Goal: Check status: Check status

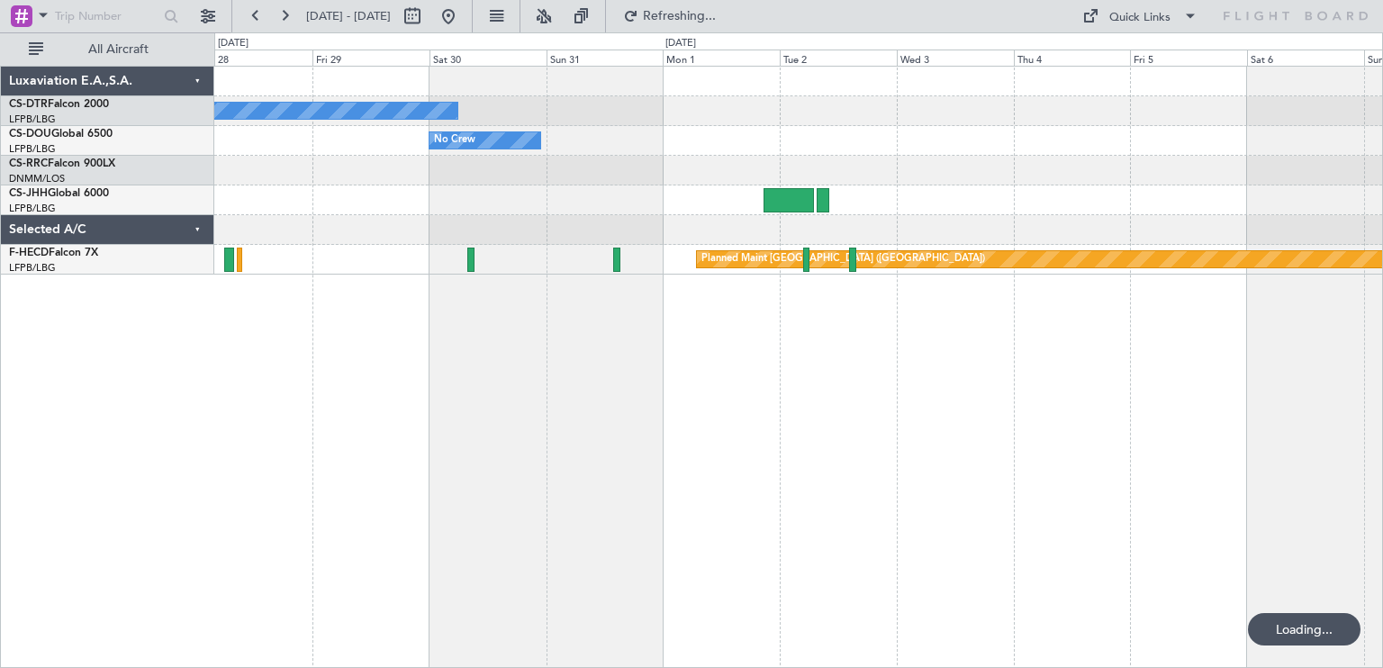
click at [602, 311] on div "No Crew No Crew A/C Unavailable Planned Maint [GEOGRAPHIC_DATA] ([GEOGRAPHIC_DA…" at bounding box center [798, 367] width 1169 height 602
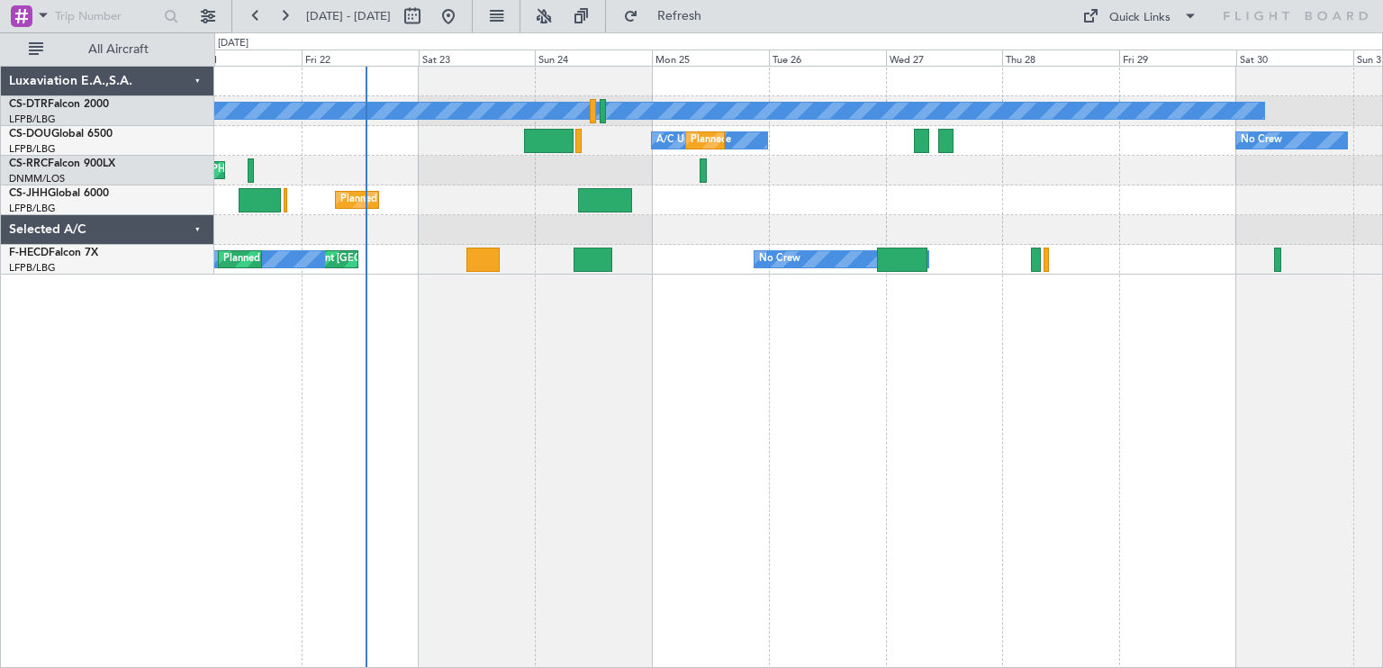
click at [1382, 393] on div "No Crew Planned Maint Sofia No Crew A/C Unavailable Planned Maint [GEOGRAPHIC_D…" at bounding box center [691, 350] width 1383 height 636
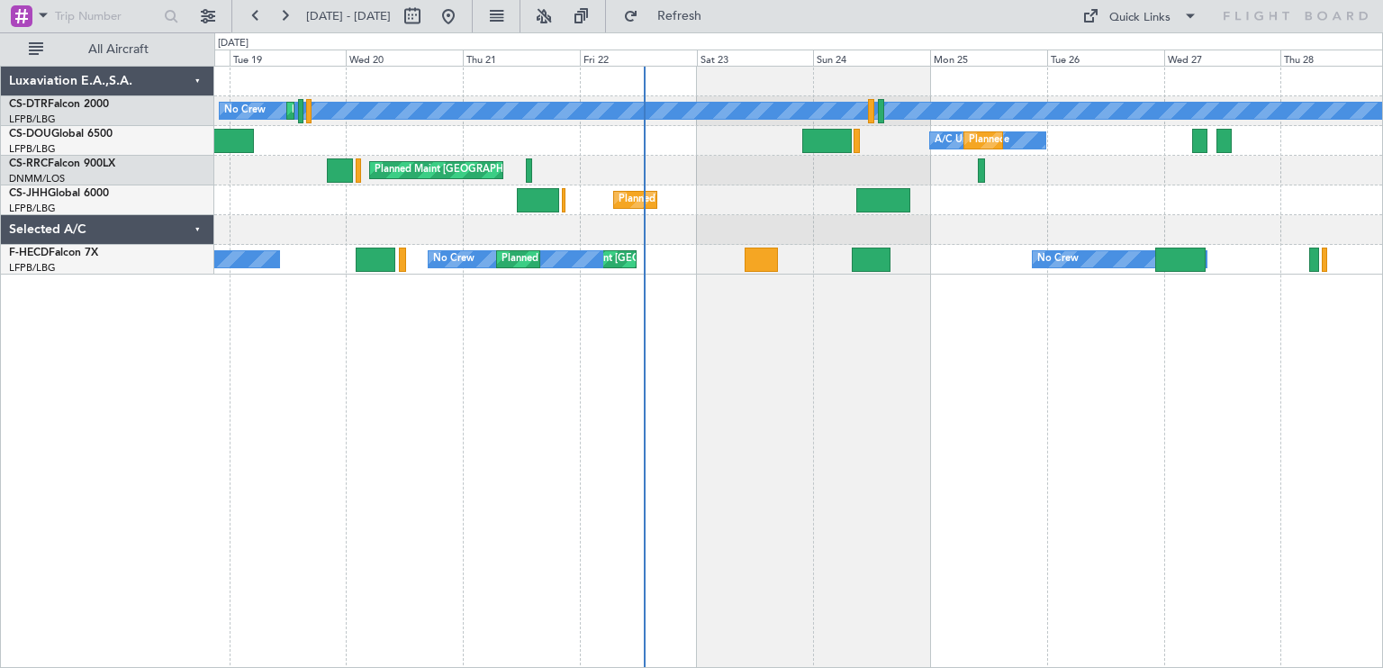
click at [1382, 455] on div "No Crew Planned Maint Sofia A/C Unavailable Planned Maint [GEOGRAPHIC_DATA] ([G…" at bounding box center [691, 350] width 1383 height 636
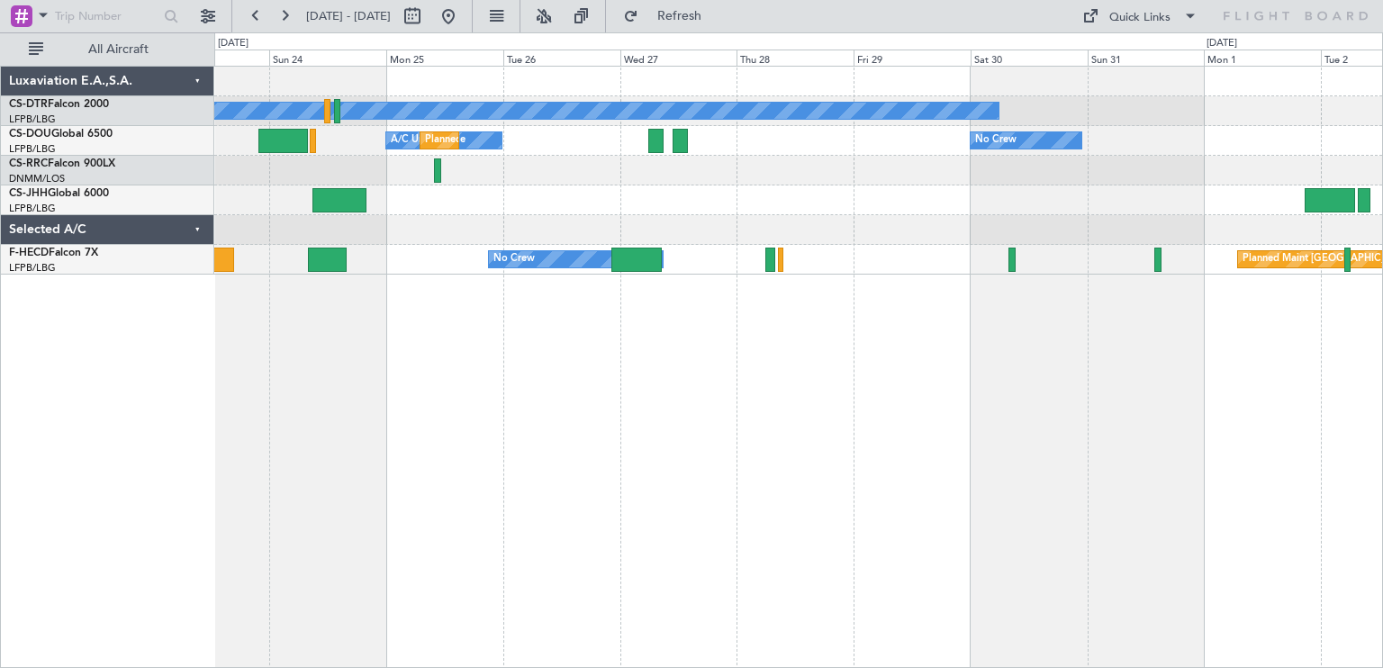
click at [383, 393] on div "No Crew A/C Unavailable Planned Maint [GEOGRAPHIC_DATA] ([GEOGRAPHIC_DATA]) No …" at bounding box center [798, 367] width 1169 height 602
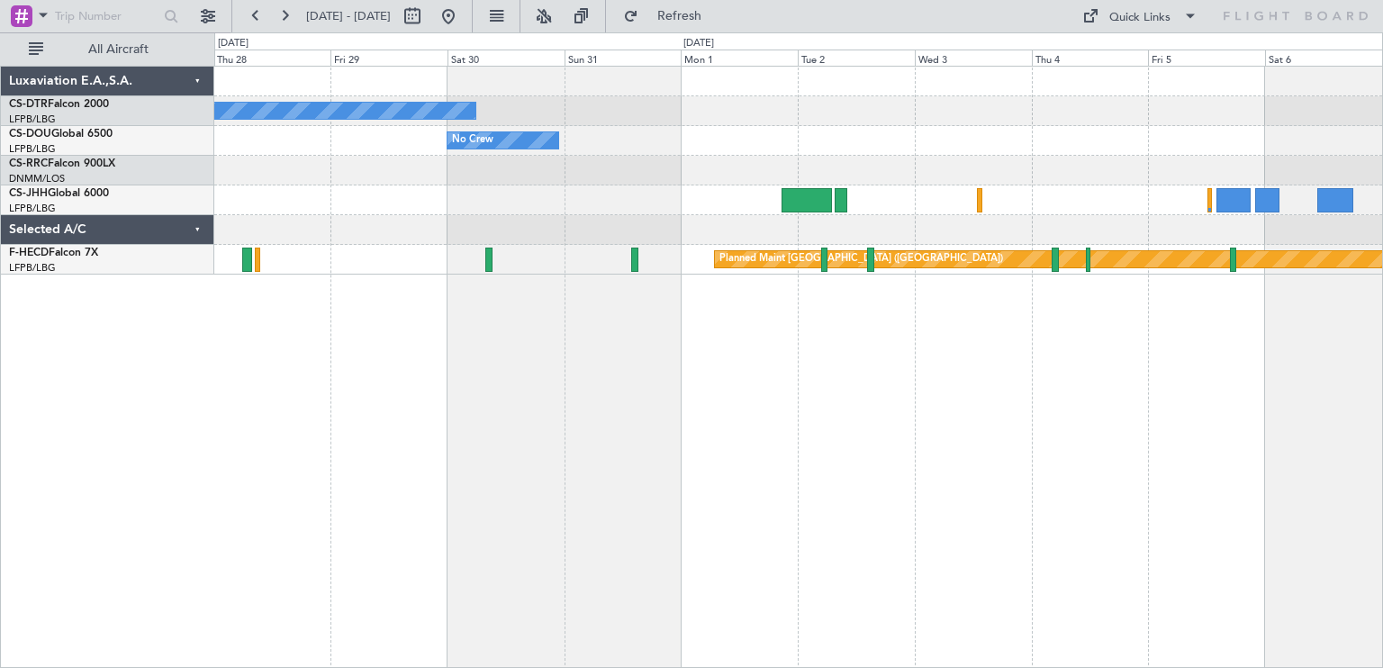
click at [1011, 409] on div "No Crew No Crew Planned Maint [GEOGRAPHIC_DATA] ([GEOGRAPHIC_DATA]) A/C Unavail…" at bounding box center [798, 367] width 1169 height 602
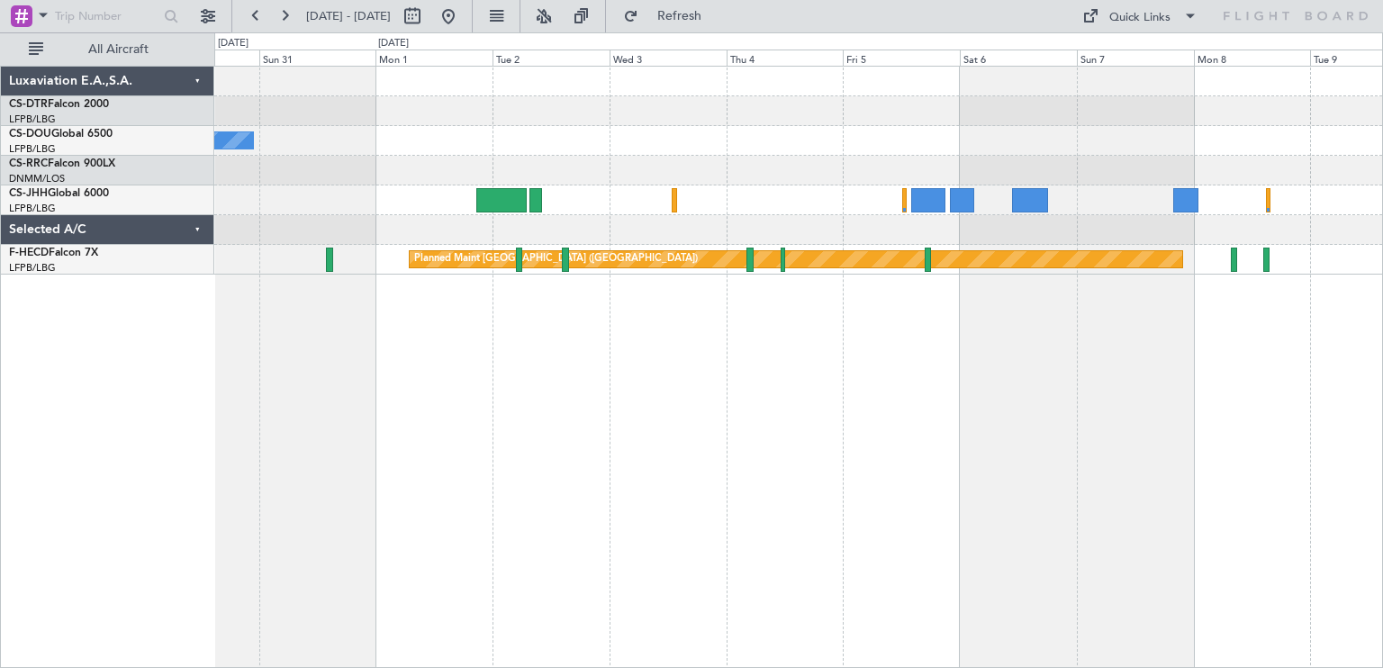
click at [885, 327] on div "No Crew No Crew Planned Maint [GEOGRAPHIC_DATA] ([GEOGRAPHIC_DATA])" at bounding box center [798, 367] width 1169 height 602
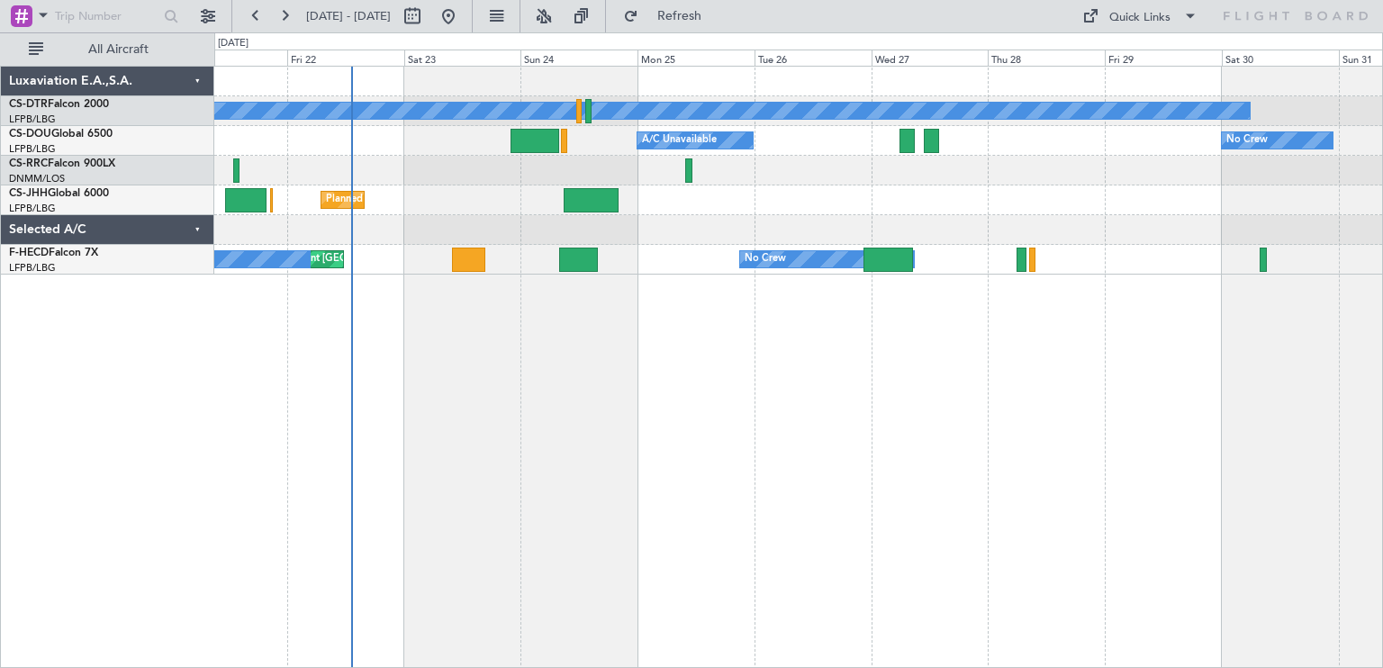
click at [680, 377] on div "No Crew Planned Maint Sofia Planned Maint [GEOGRAPHIC_DATA] ([GEOGRAPHIC_DATA])…" at bounding box center [798, 367] width 1169 height 602
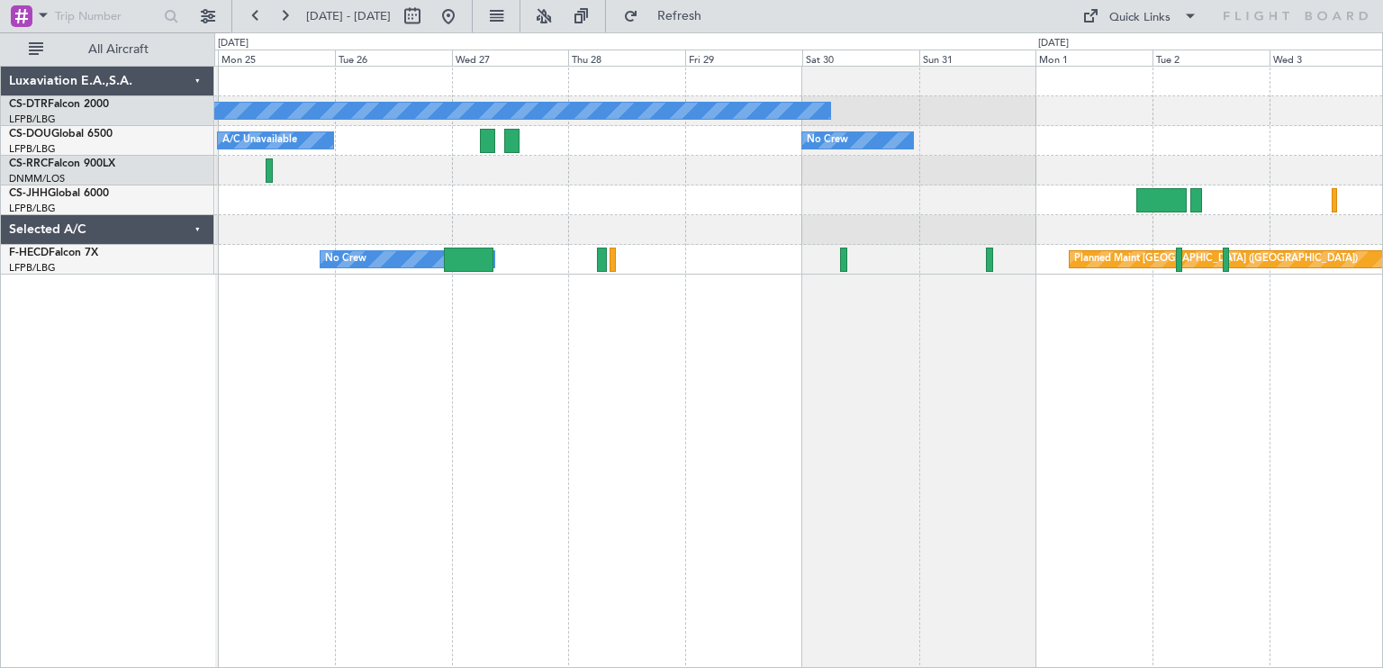
click at [526, 369] on div "No Crew No Crew Planned Maint [GEOGRAPHIC_DATA] ([GEOGRAPHIC_DATA]) A/C Unavail…" at bounding box center [798, 367] width 1169 height 602
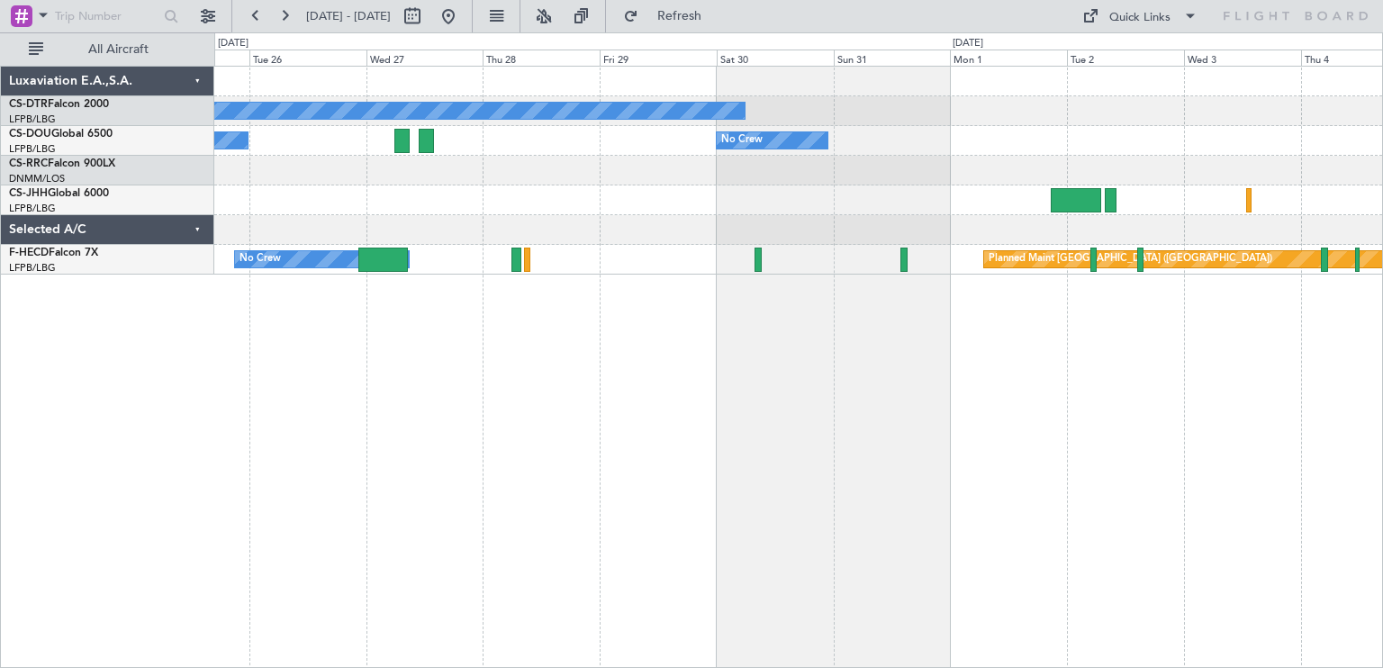
click at [1051, 284] on div "No Crew No Crew A/C Unavailable Planned Maint [GEOGRAPHIC_DATA] ([GEOGRAPHIC_DA…" at bounding box center [798, 367] width 1169 height 602
